Goal: Navigation & Orientation: Find specific page/section

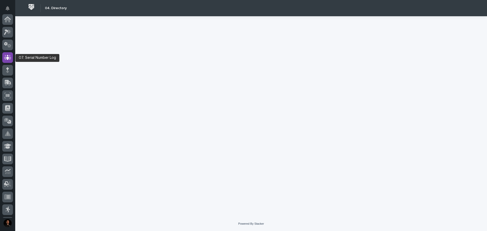
scroll to position [38, 0]
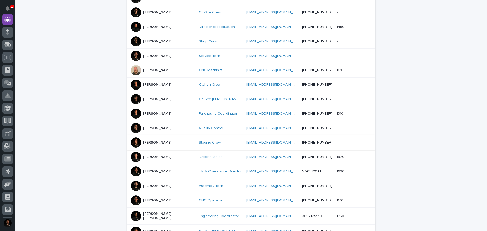
scroll to position [127, 0]
click at [135, 42] on div at bounding box center [136, 41] width 10 height 10
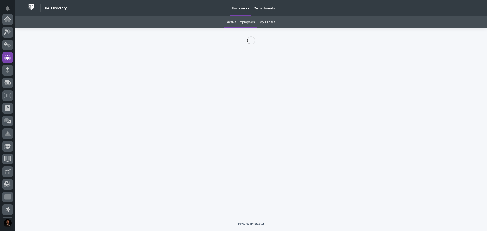
scroll to position [38, 0]
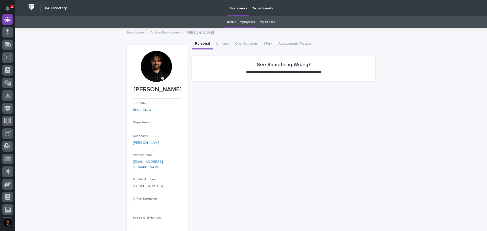
click at [153, 62] on div at bounding box center [156, 66] width 31 height 31
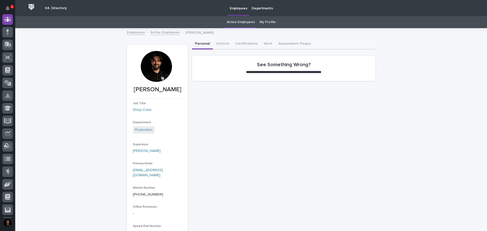
click at [153, 62] on div at bounding box center [156, 66] width 31 height 31
click at [266, 41] on button "Work" at bounding box center [268, 44] width 14 height 11
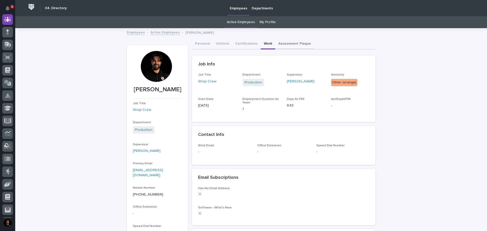
click at [285, 41] on button "Assessment Plaque" at bounding box center [294, 44] width 39 height 11
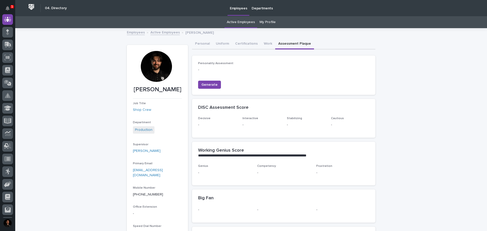
click at [167, 30] on link "Active Employees" at bounding box center [164, 32] width 29 height 6
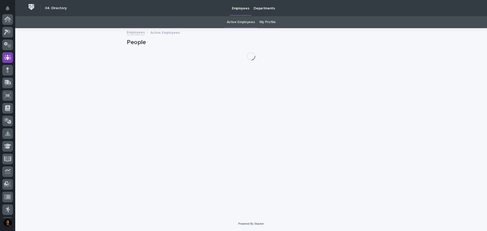
scroll to position [38, 0]
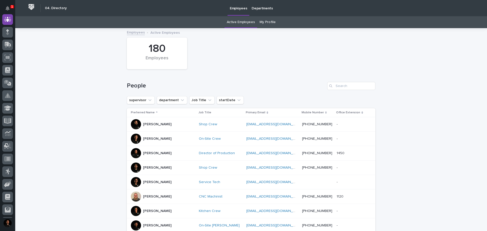
click at [136, 31] on link "Employees" at bounding box center [136, 32] width 18 height 6
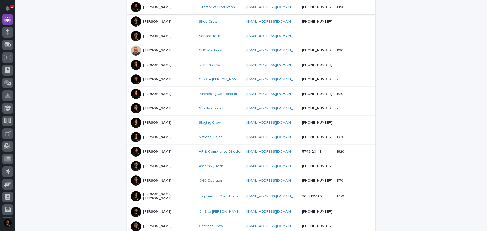
scroll to position [228, 0]
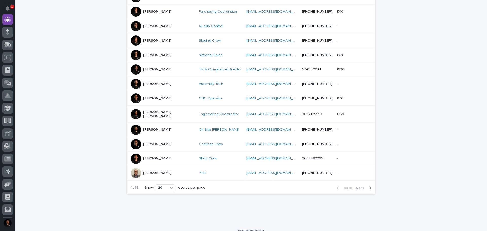
click at [361, 186] on span "Next" at bounding box center [361, 188] width 11 height 4
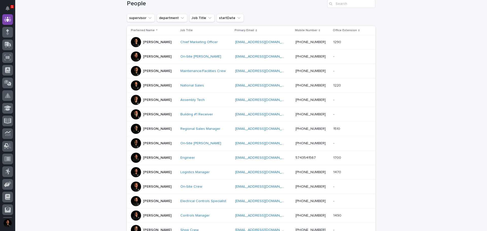
scroll to position [81, 0]
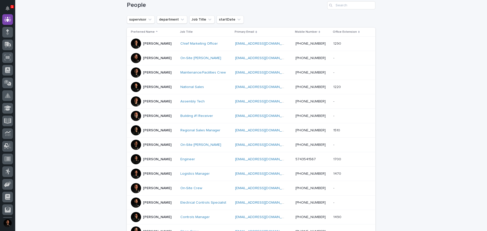
click at [132, 174] on div at bounding box center [136, 174] width 10 height 10
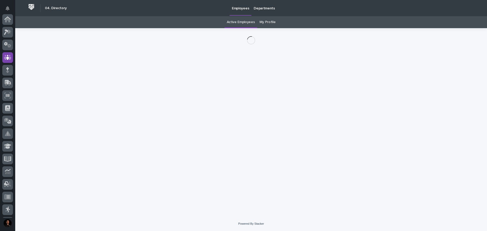
scroll to position [38, 0]
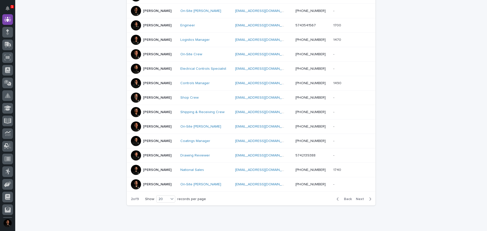
scroll to position [219, 0]
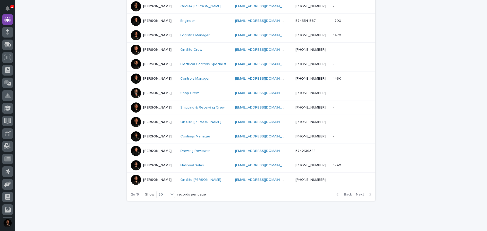
click at [131, 180] on div at bounding box center [136, 180] width 10 height 10
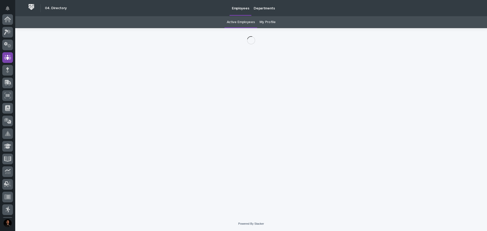
scroll to position [38, 0]
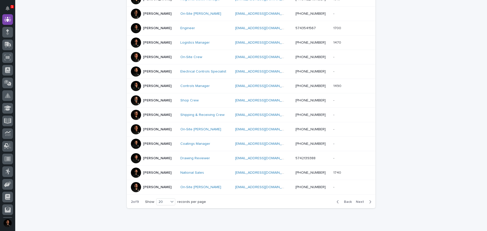
scroll to position [233, 0]
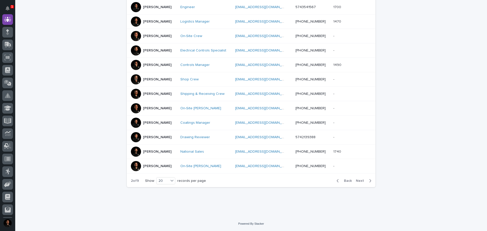
click at [134, 138] on div at bounding box center [136, 137] width 10 height 10
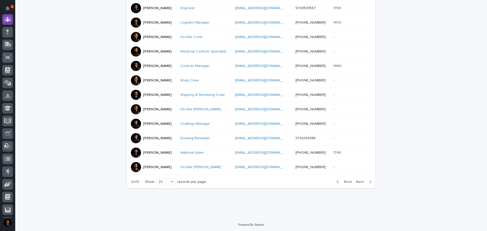
scroll to position [233, 0]
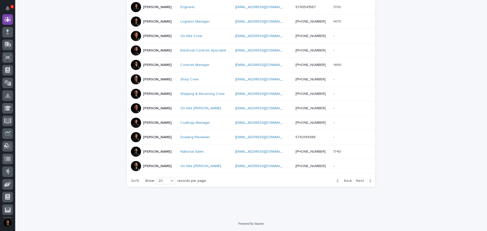
click at [133, 77] on div at bounding box center [136, 79] width 10 height 10
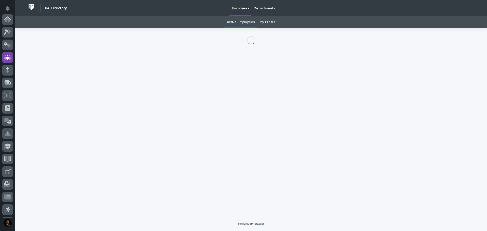
scroll to position [38, 0]
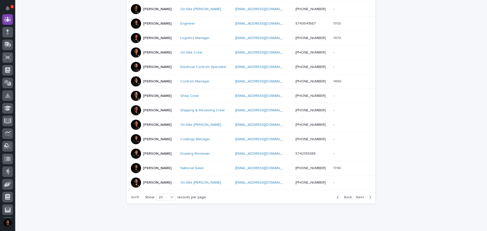
scroll to position [219, 0]
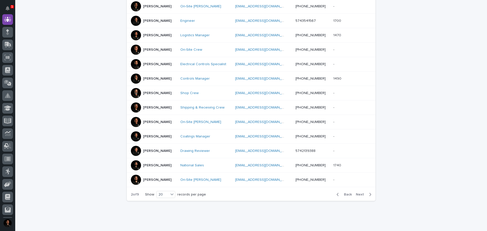
click at [361, 195] on span "Next" at bounding box center [361, 195] width 11 height 4
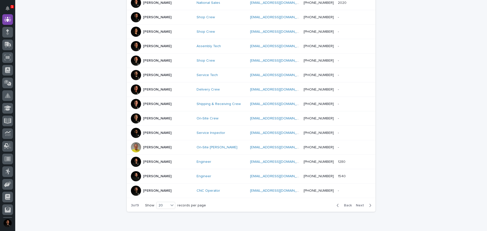
scroll to position [222, 0]
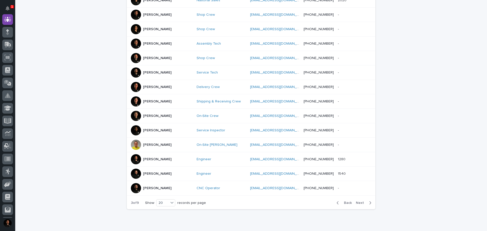
click at [131, 96] on div "[PERSON_NAME]" at bounding box center [162, 101] width 62 height 10
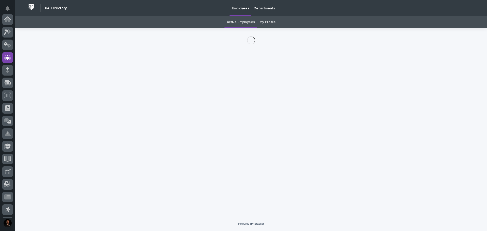
scroll to position [38, 0]
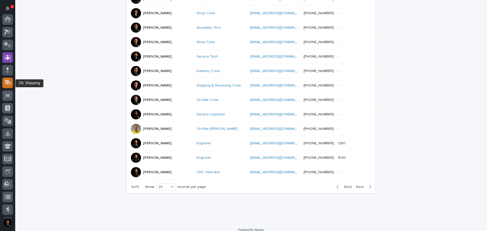
click at [4, 84] on icon at bounding box center [7, 83] width 7 height 6
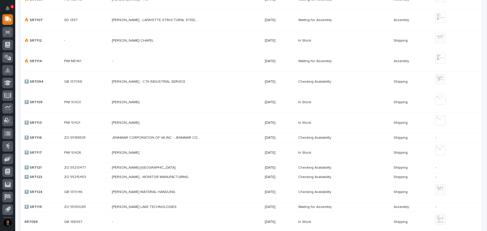
scroll to position [355, 0]
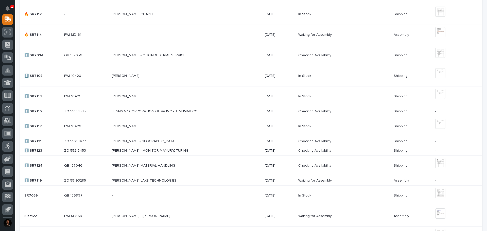
click at [145, 142] on p "[PERSON_NAME]-[GEOGRAPHIC_DATA]" at bounding box center [144, 140] width 65 height 5
